Goal: Task Accomplishment & Management: Manage account settings

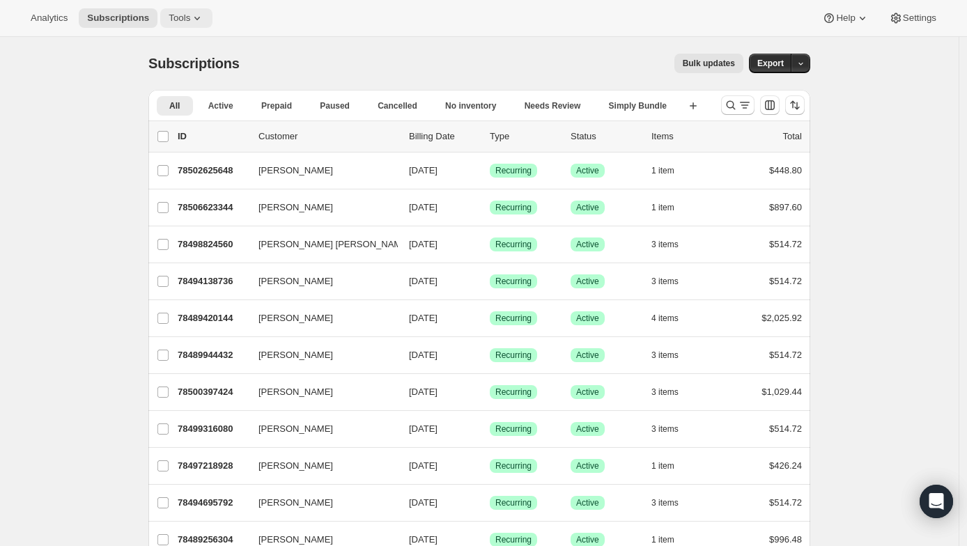
click at [169, 17] on span "Tools" at bounding box center [180, 18] width 22 height 11
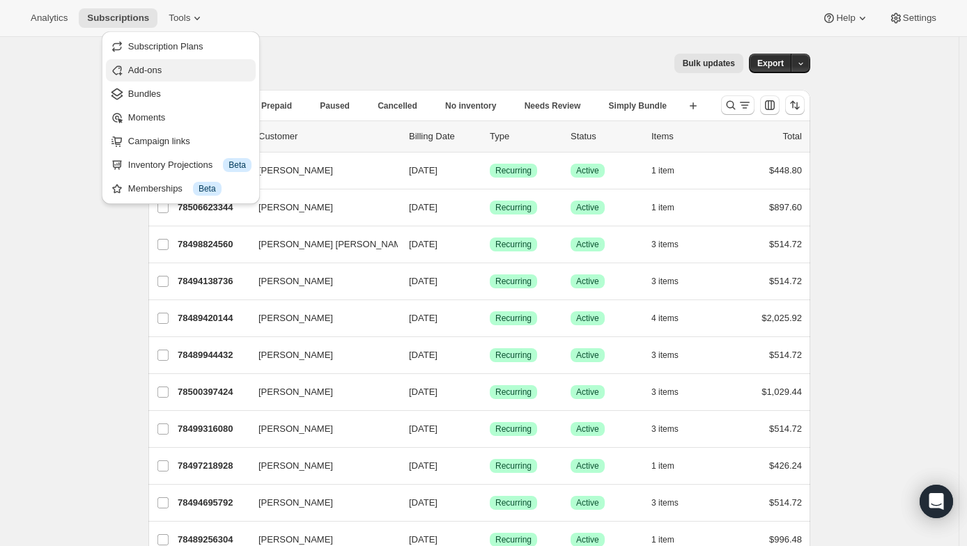
click at [160, 77] on span "Add-ons" at bounding box center [189, 70] width 123 height 14
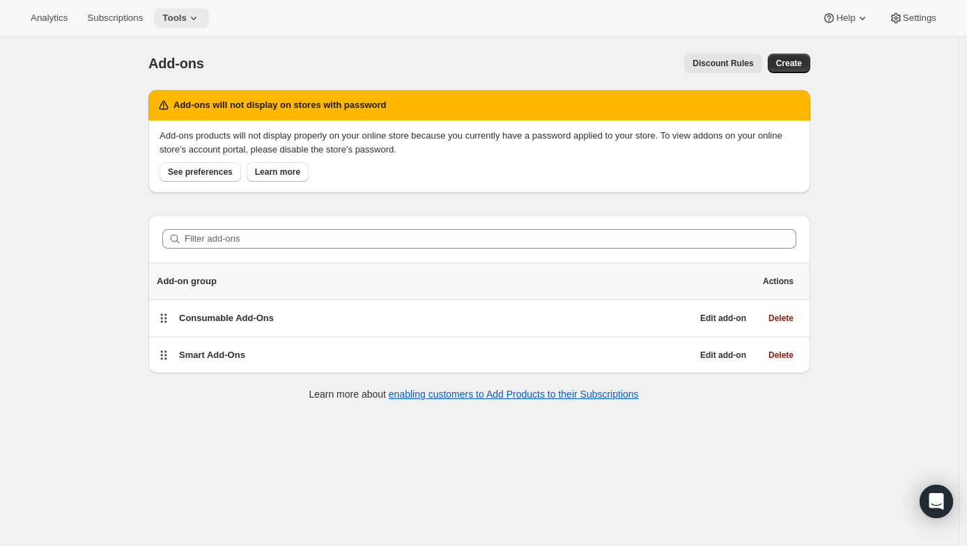
click at [164, 13] on span "Tools" at bounding box center [174, 18] width 24 height 11
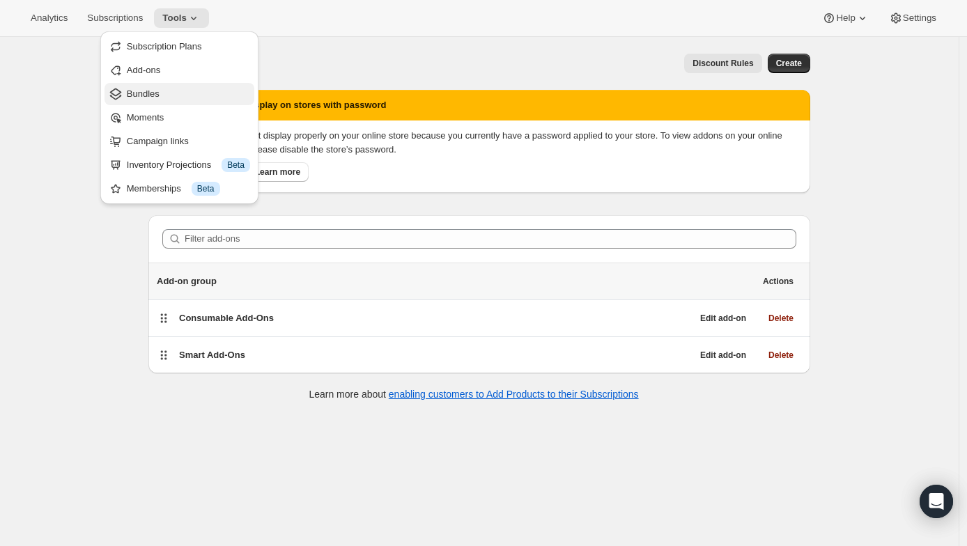
click at [155, 91] on span "Bundles" at bounding box center [143, 93] width 33 height 10
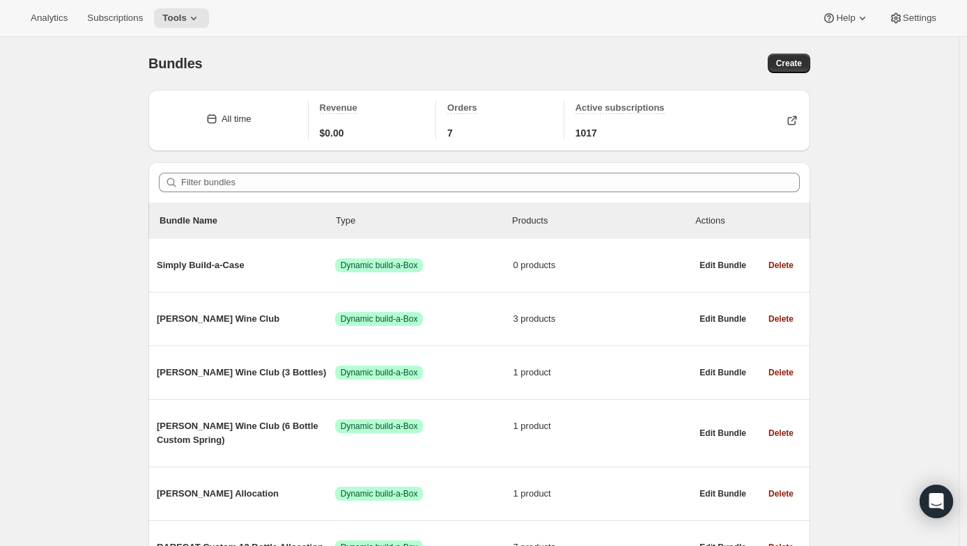
scroll to position [77, 0]
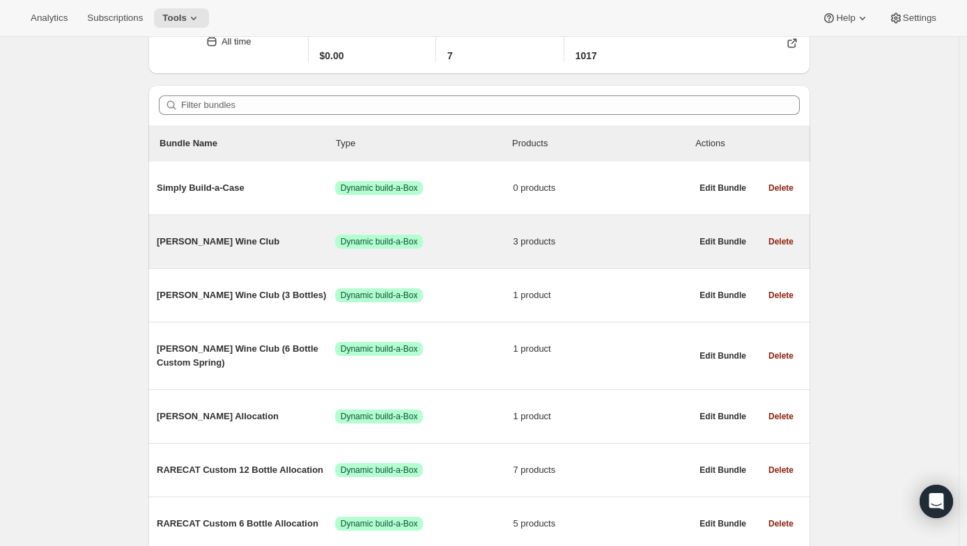
click at [226, 253] on div "[PERSON_NAME] Wine Club Success Dynamic build-a-Box 3 products" at bounding box center [424, 242] width 534 height 36
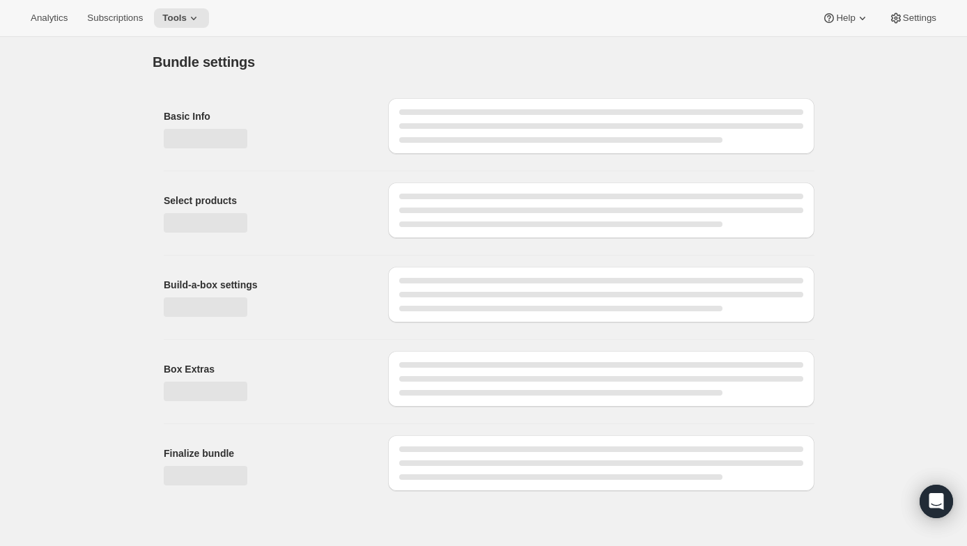
type input "[PERSON_NAME] Wine Club"
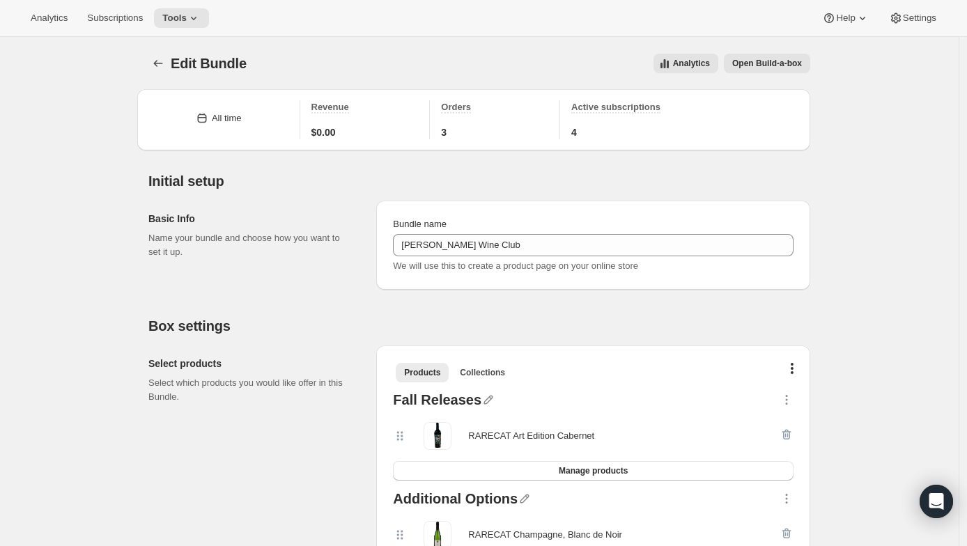
click at [766, 73] on div "Edit Bundle. This page is ready Edit Bundle Analytics Open Build-a-box More act…" at bounding box center [479, 63] width 662 height 53
click at [775, 64] on span "Open Build-a-box" at bounding box center [767, 63] width 70 height 11
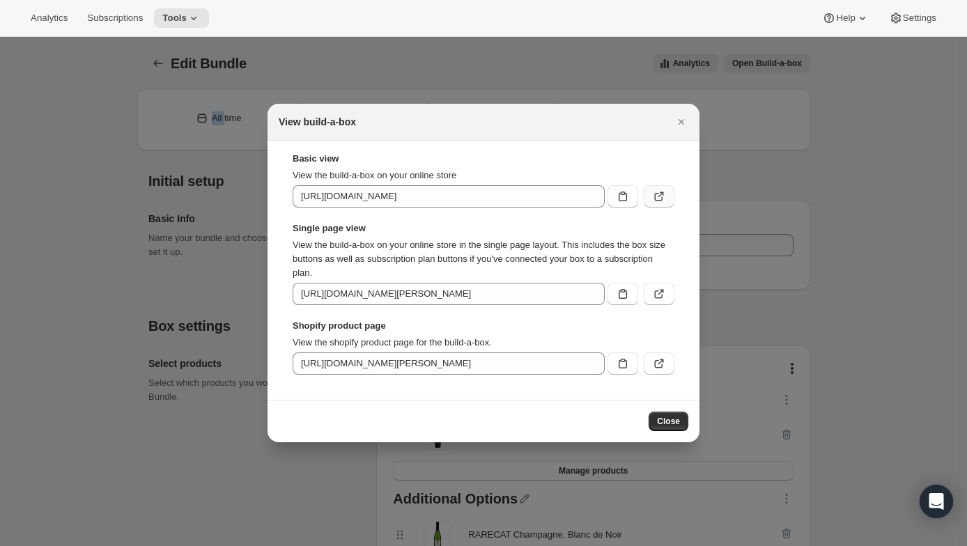
click at [653, 198] on icon ":ref:" at bounding box center [659, 196] width 14 height 14
click at [664, 290] on icon ":ref:" at bounding box center [659, 294] width 14 height 14
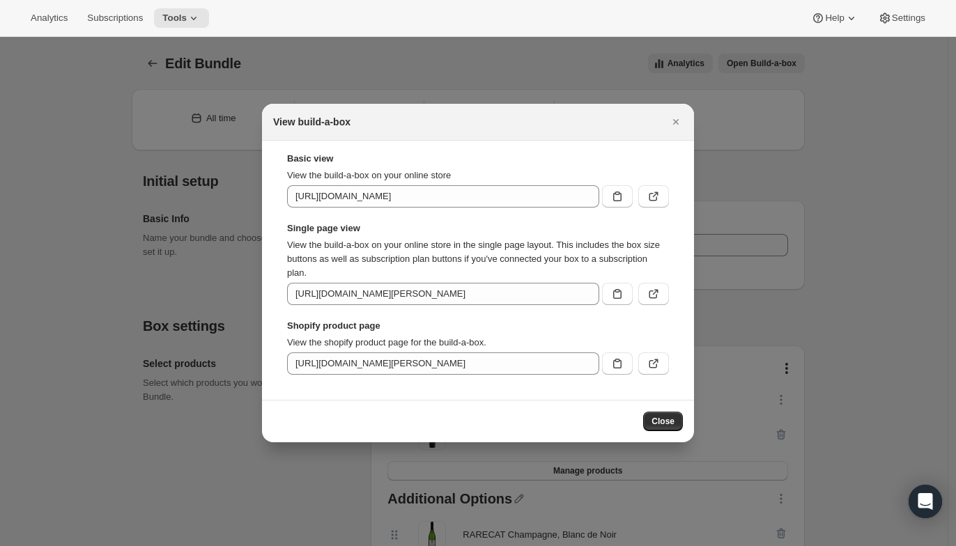
click at [375, 63] on div at bounding box center [478, 273] width 956 height 546
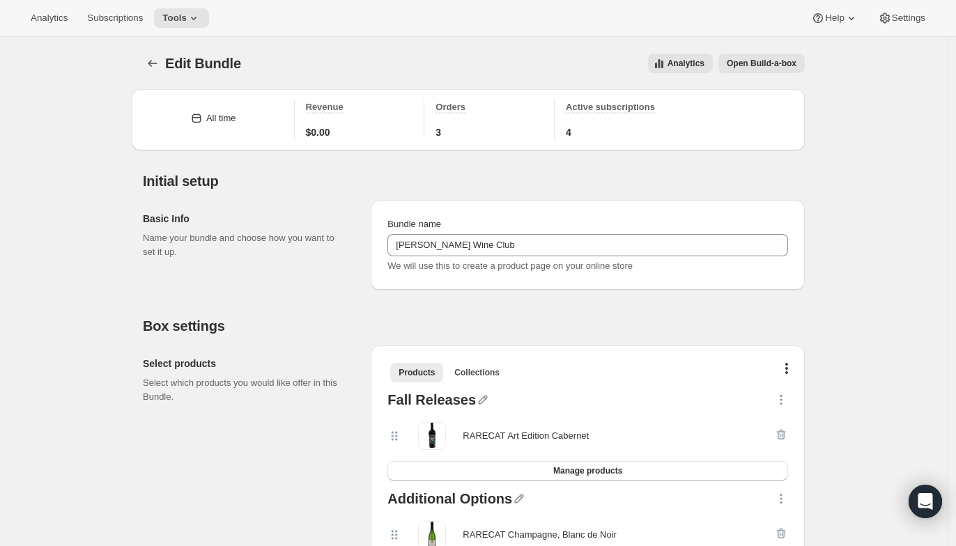
click at [176, 1] on div "Analytics Subscriptions Tools Help Settings" at bounding box center [478, 18] width 956 height 37
click at [180, 15] on span "Tools" at bounding box center [174, 18] width 24 height 11
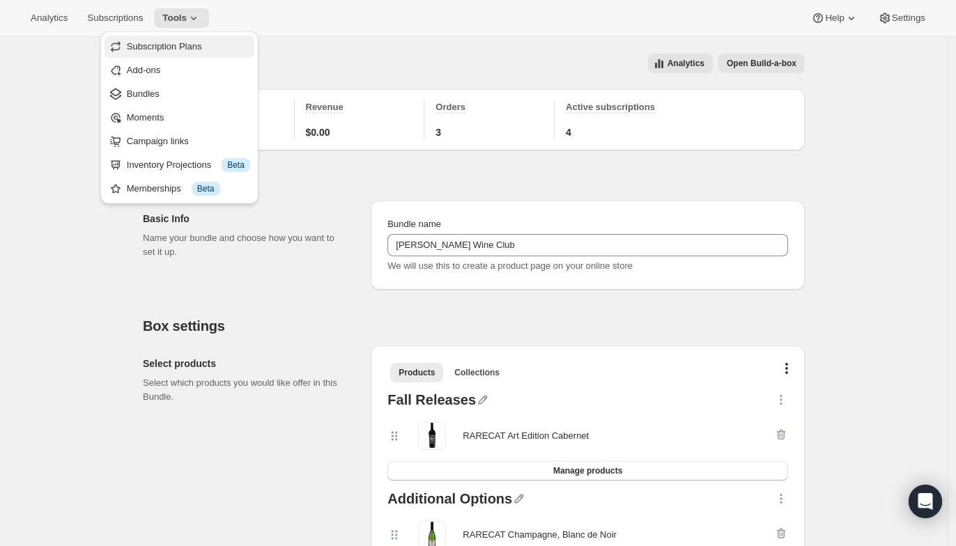
click at [197, 43] on span "Subscription Plans" at bounding box center [164, 46] width 75 height 10
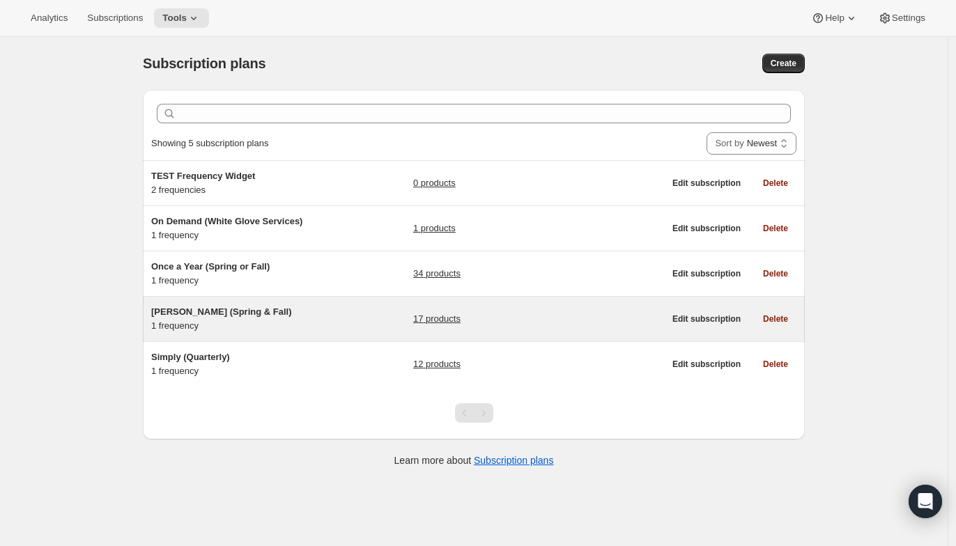
click at [314, 308] on h5 "[PERSON_NAME] (Spring & Fall)" at bounding box center [238, 312] width 174 height 14
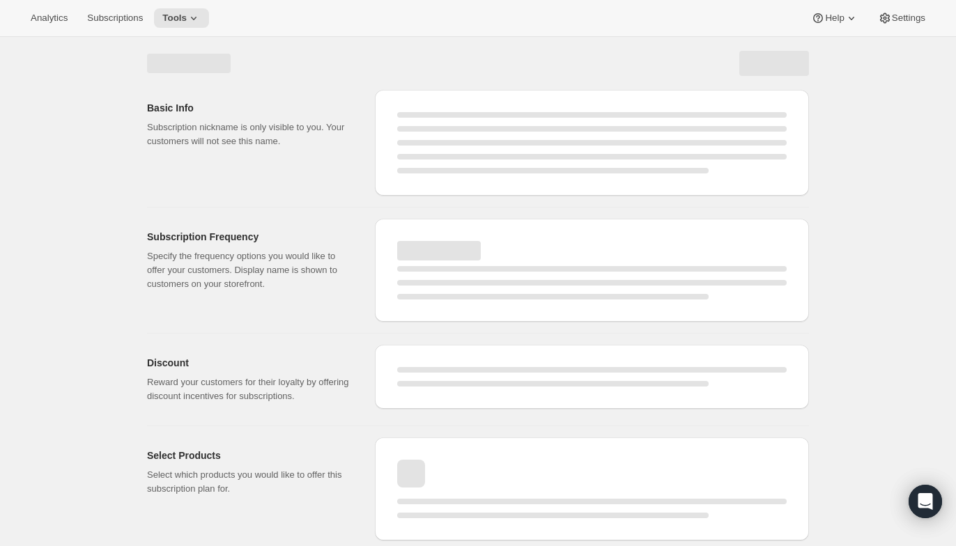
select select "WEEK"
select select "MONTH"
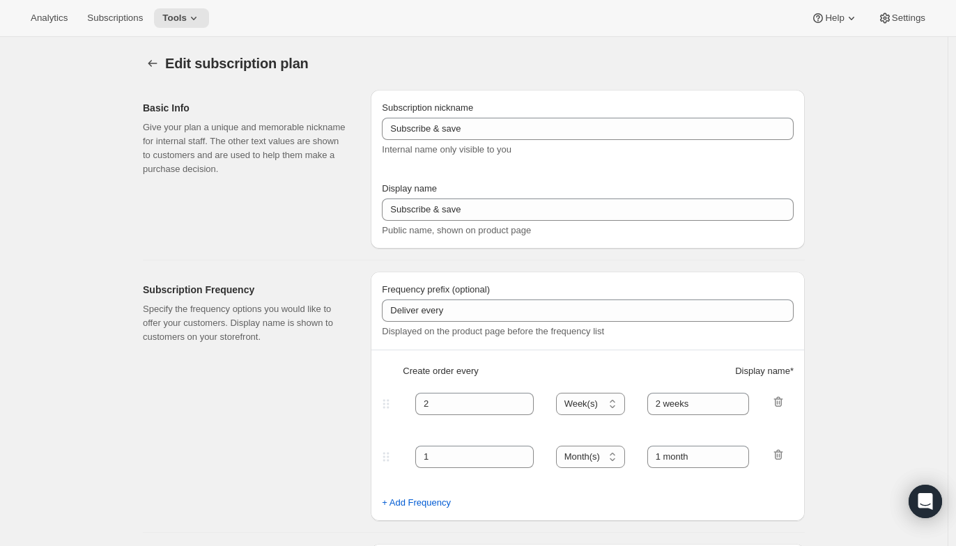
type input "[PERSON_NAME] (Spring & Fall)"
type input "Join [PERSON_NAME] Club"
type input "Delivery every"
type input "6"
select select "MONTH"
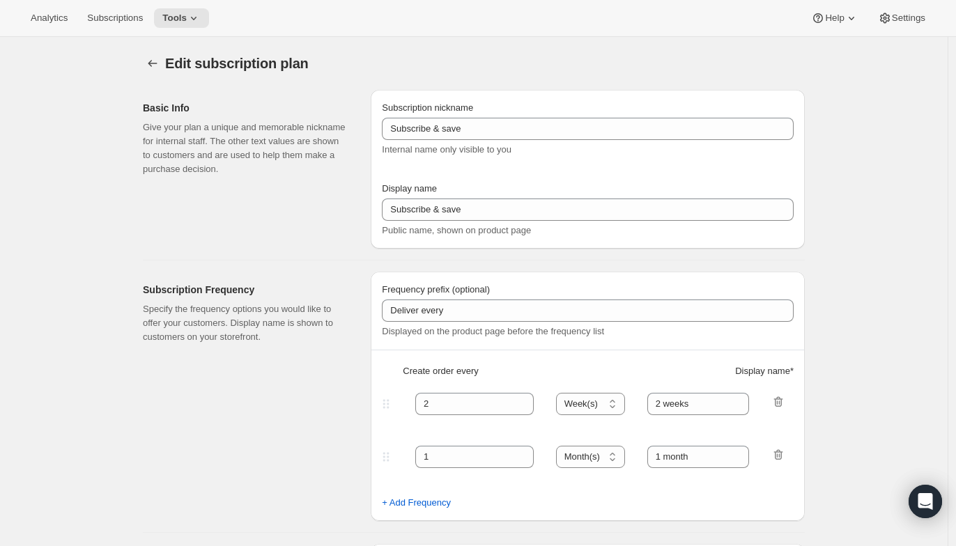
type input "Spring & Fall"
type input "20"
type input "No obligation, modify or cancel your wine club anytime."
checkbox input "true"
select select "YEARDAY"
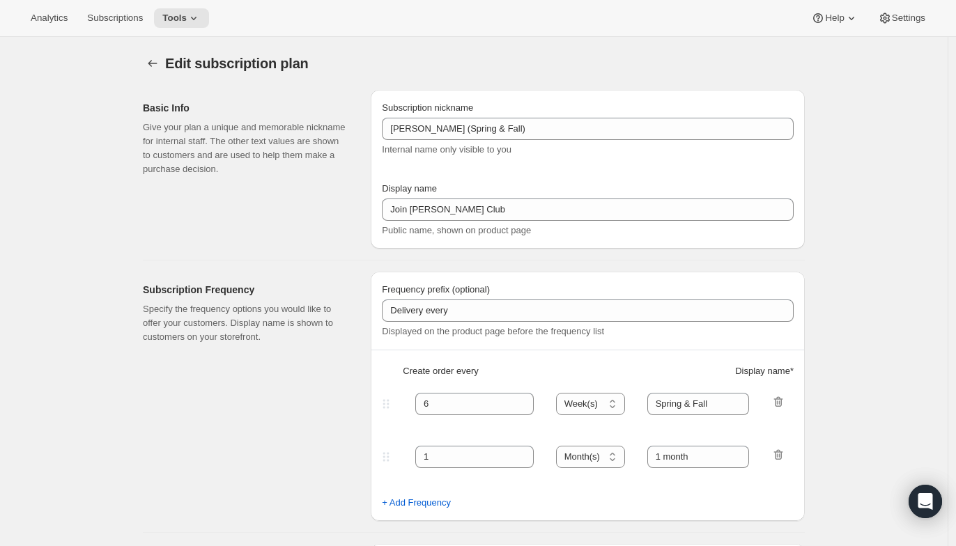
select select "3"
select select "20"
select select "9"
select select "25"
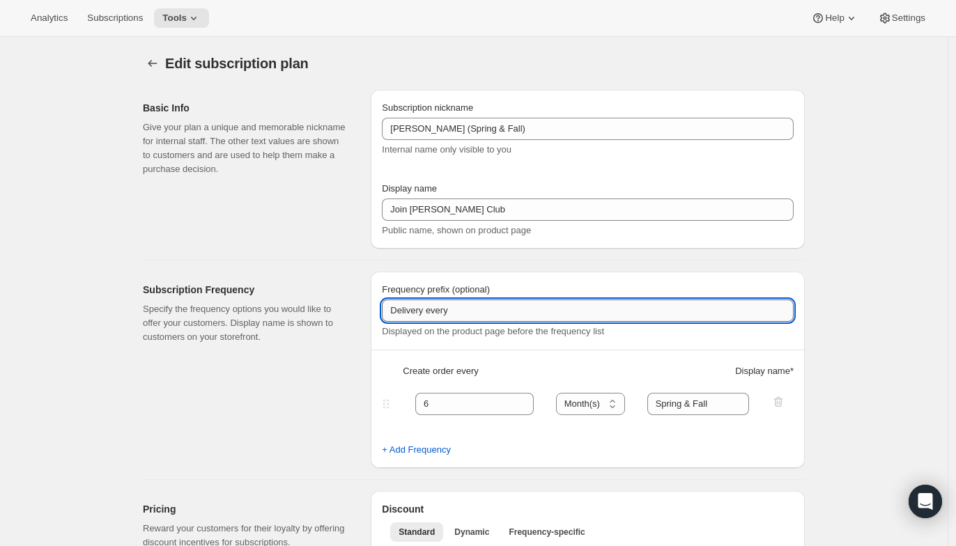
click at [442, 309] on input "Delivery every" at bounding box center [588, 311] width 412 height 22
type input "Delivery"
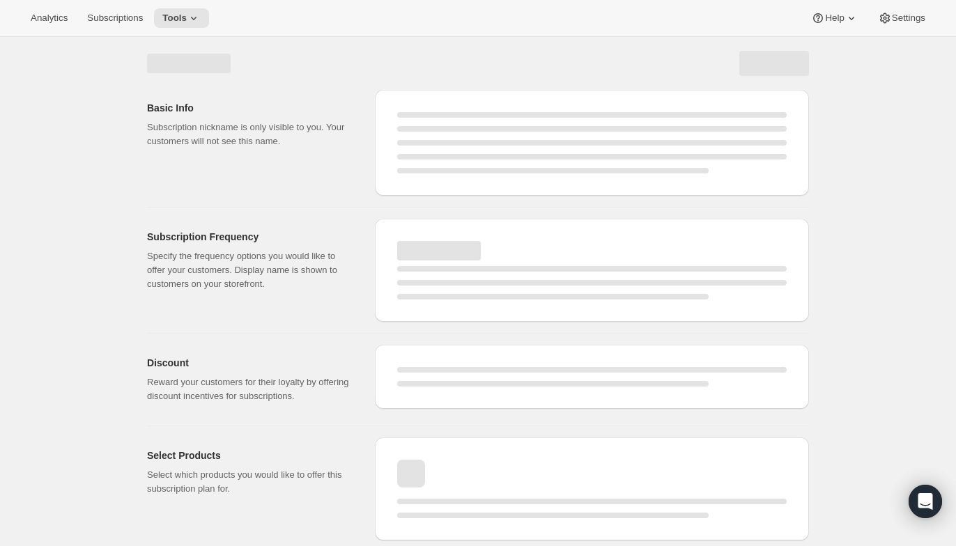
select select "MONTH"
select select "YEARDAY"
select select "3"
select select "20"
select select "9"
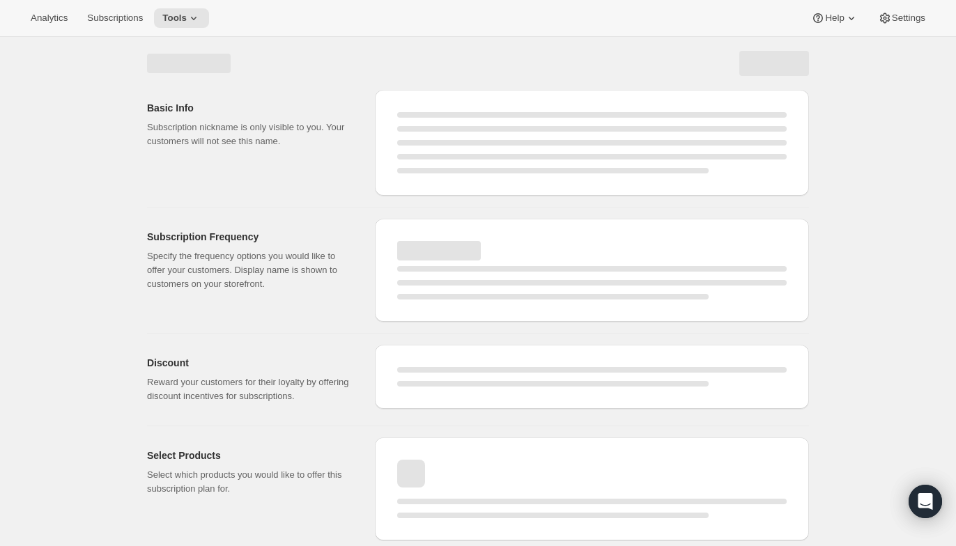
select select "25"
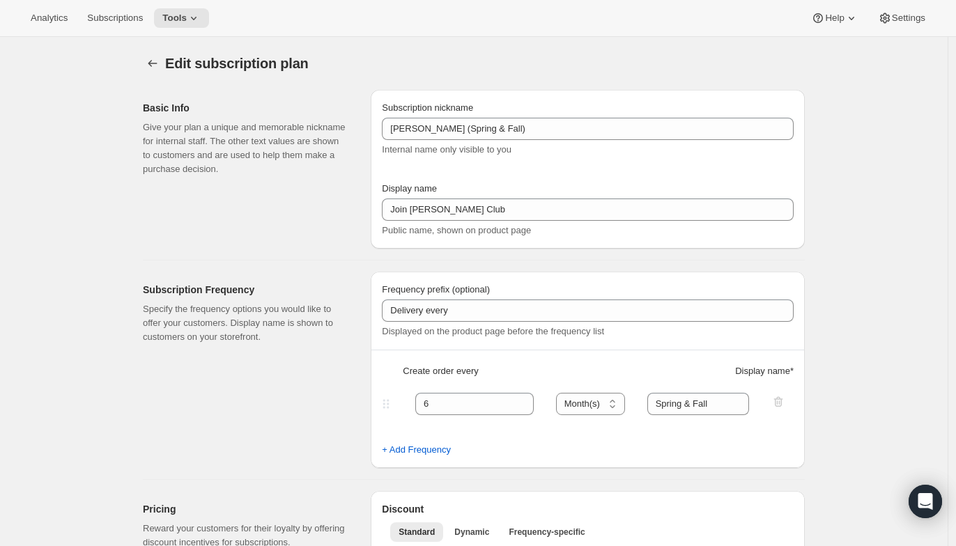
type input "Delivery"
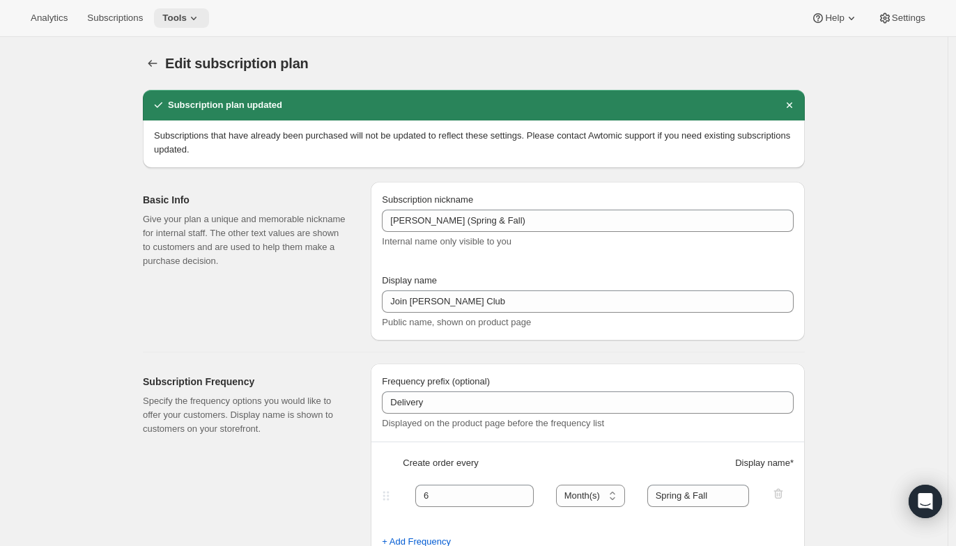
click at [194, 20] on icon at bounding box center [194, 18] width 14 height 14
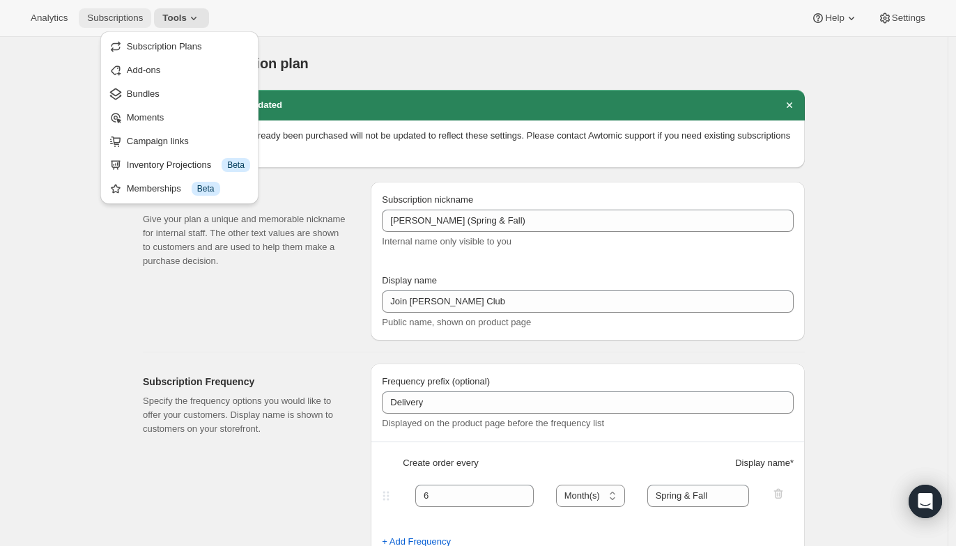
click at [128, 10] on button "Subscriptions" at bounding box center [115, 18] width 72 height 20
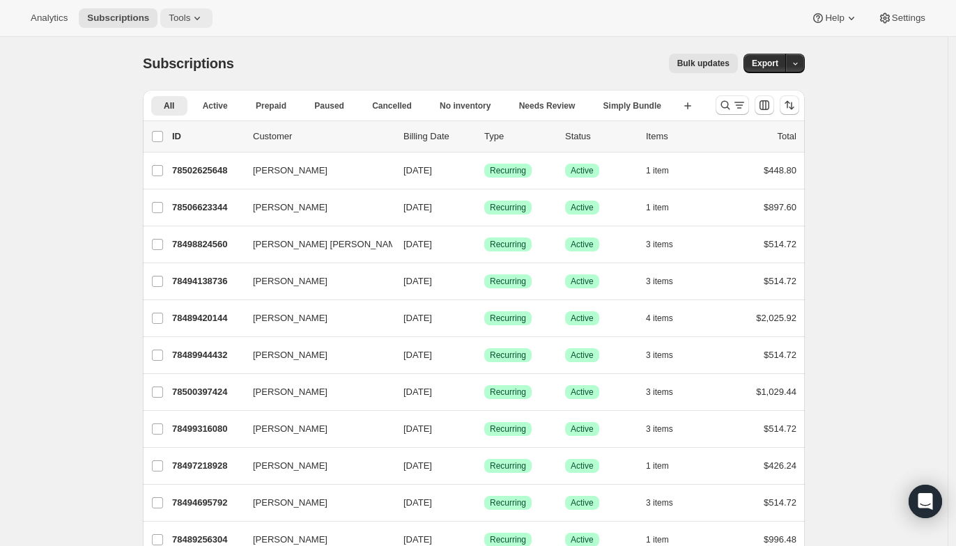
click at [160, 13] on button "Tools" at bounding box center [186, 18] width 52 height 20
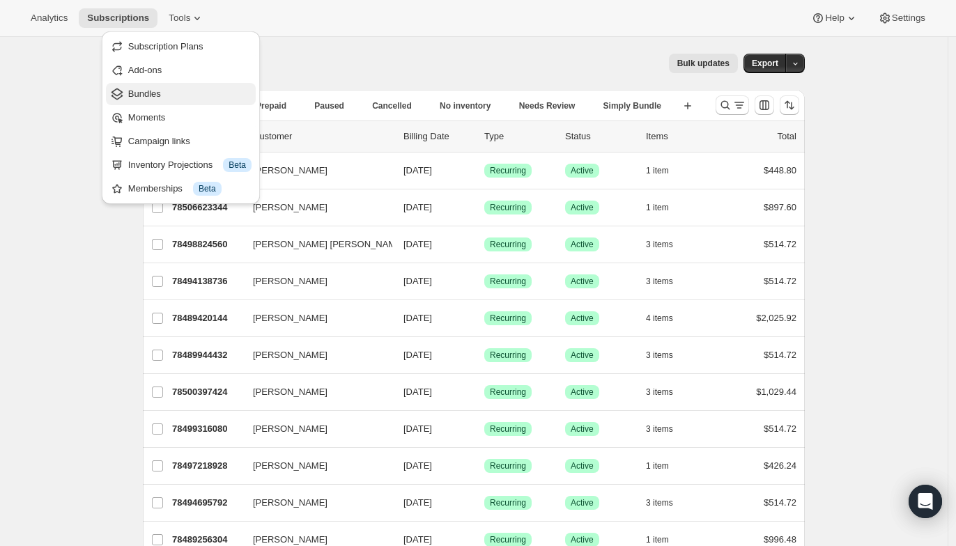
click at [156, 94] on span "Bundles" at bounding box center [144, 93] width 33 height 10
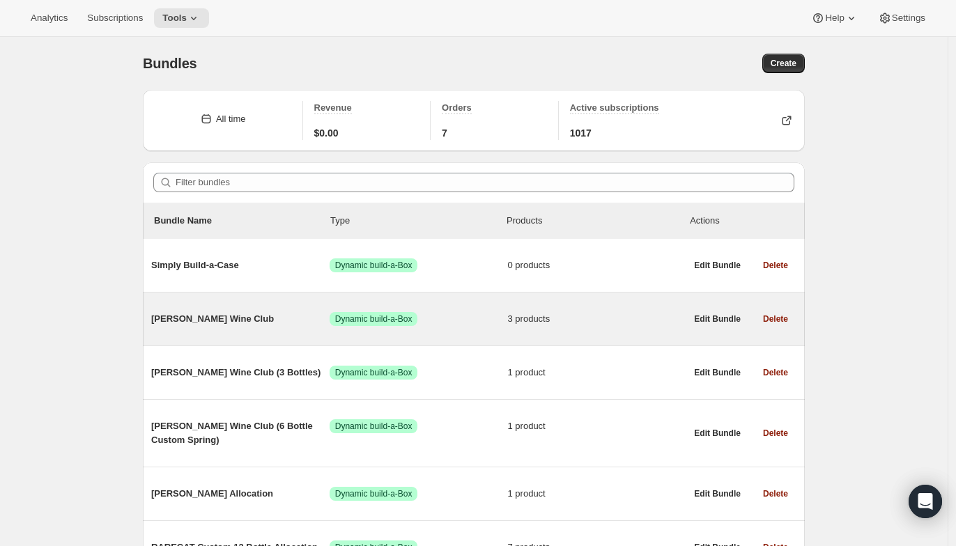
click at [220, 336] on div "[PERSON_NAME] Wine Club Success Dynamic build-a-Box 3 products" at bounding box center [418, 319] width 534 height 36
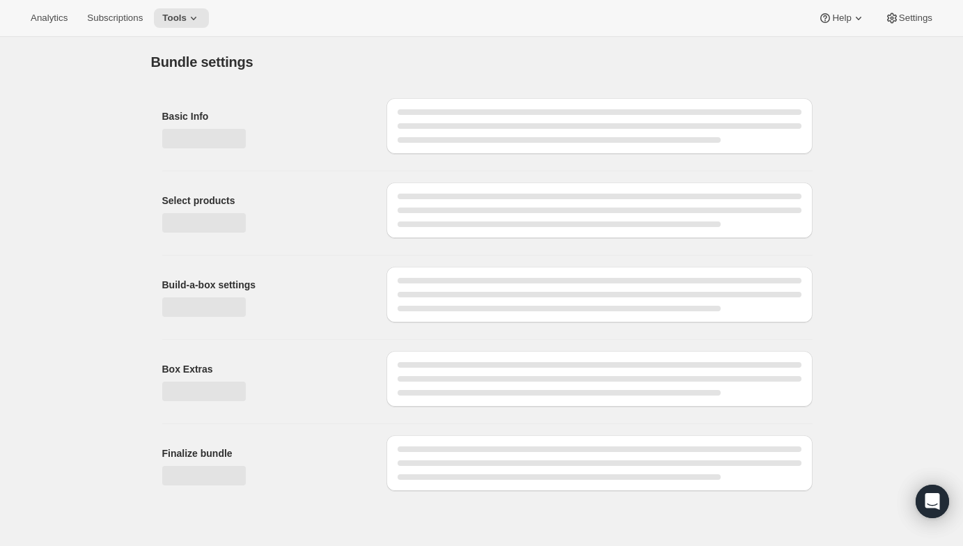
type input "[PERSON_NAME] Wine Club"
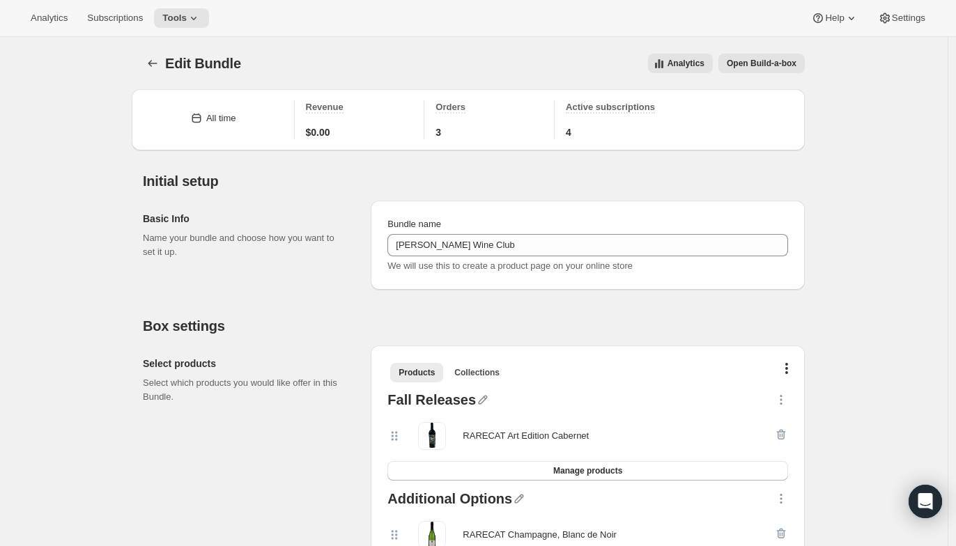
click at [748, 55] on button "Open Build-a-box" at bounding box center [761, 64] width 86 height 20
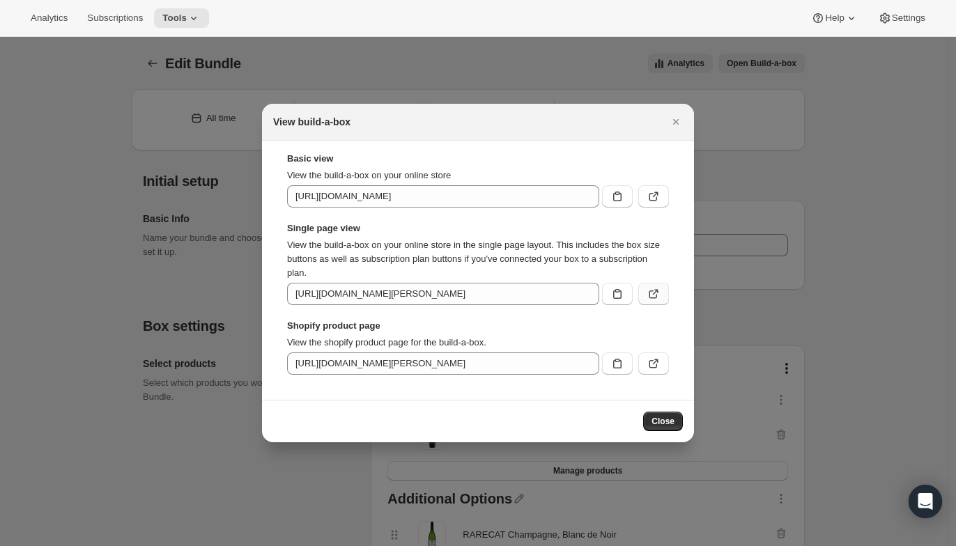
click at [653, 293] on icon ":rv4:" at bounding box center [653, 294] width 14 height 14
click at [653, 368] on icon ":rv4:" at bounding box center [653, 364] width 14 height 14
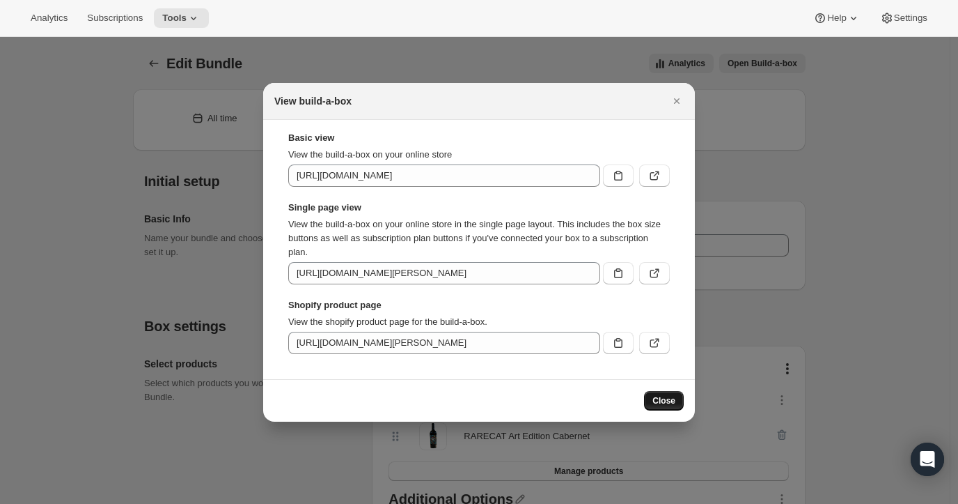
click at [655, 397] on button "Close" at bounding box center [664, 401] width 40 height 20
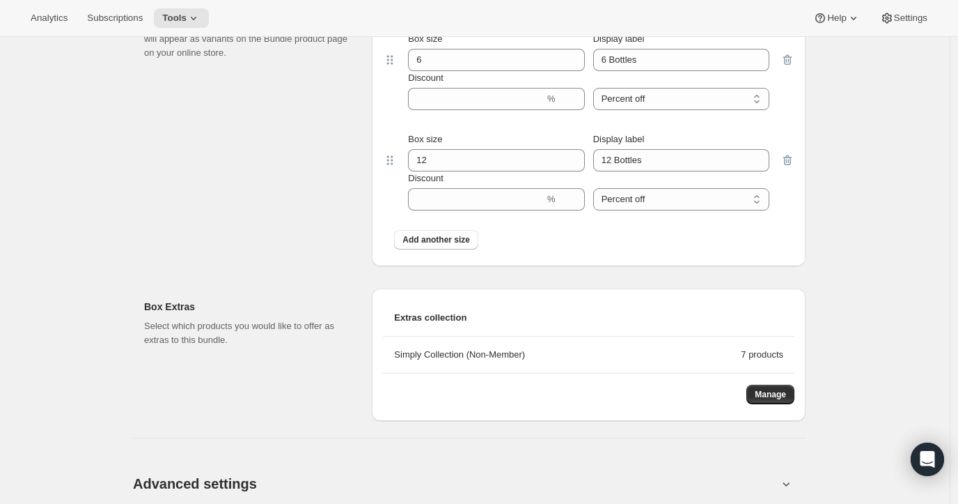
scroll to position [851, 0]
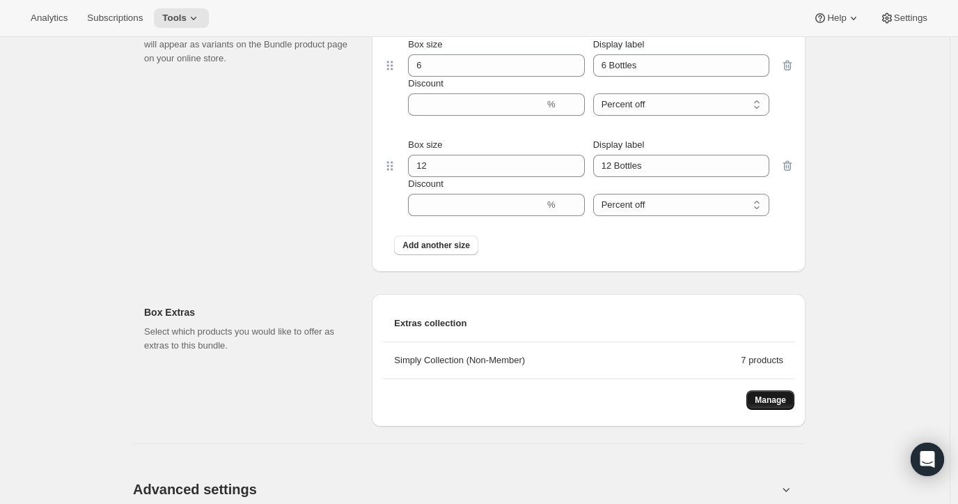
click at [782, 397] on span "Manage" at bounding box center [770, 399] width 31 height 11
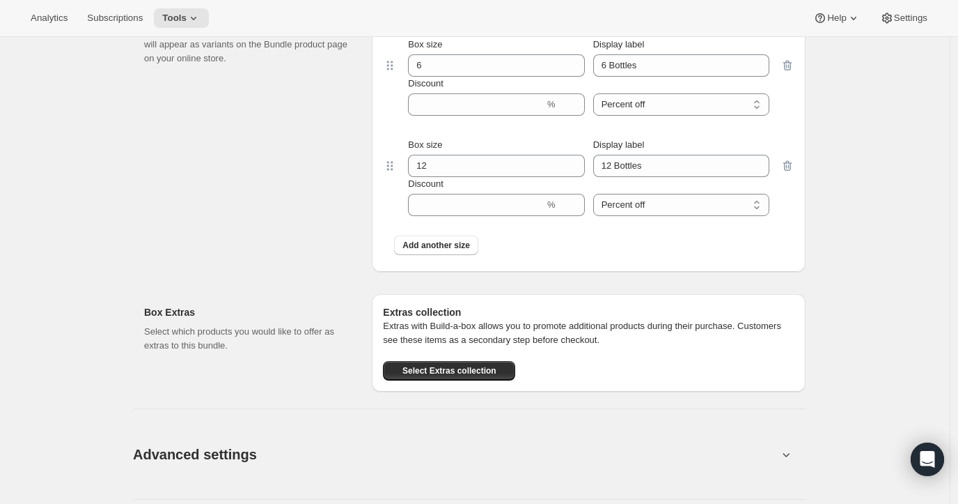
scroll to position [0, 0]
